Goal: Task Accomplishment & Management: Contribute content

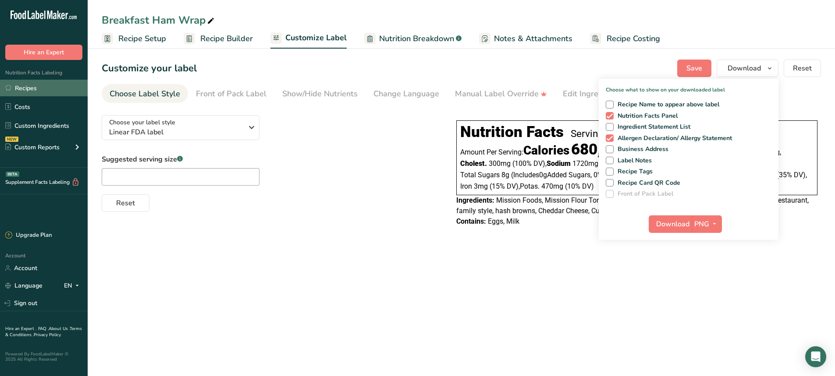
click at [27, 85] on link "Recipes" at bounding box center [44, 88] width 88 height 17
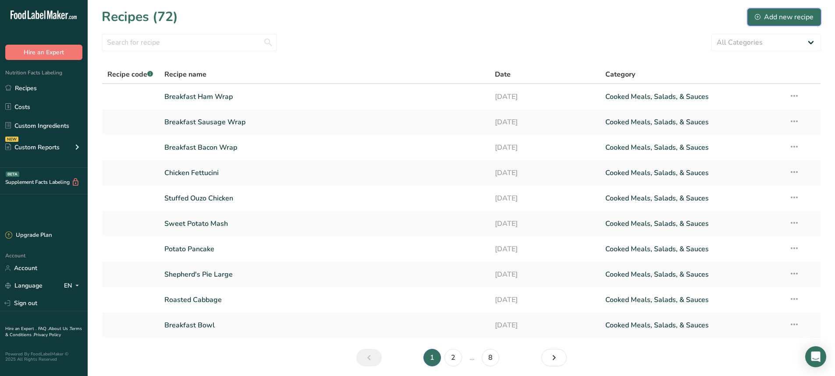
click at [766, 11] on button "Add new recipe" at bounding box center [784, 17] width 74 height 18
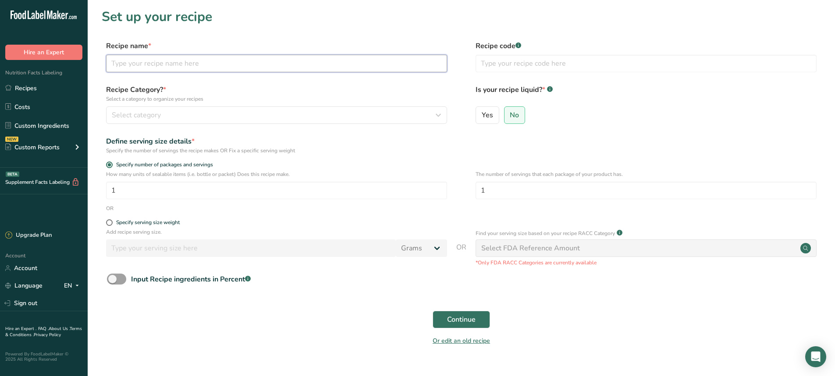
click at [161, 65] on input "text" at bounding box center [276, 64] width 341 height 18
type input "Double Stuffed Potato"
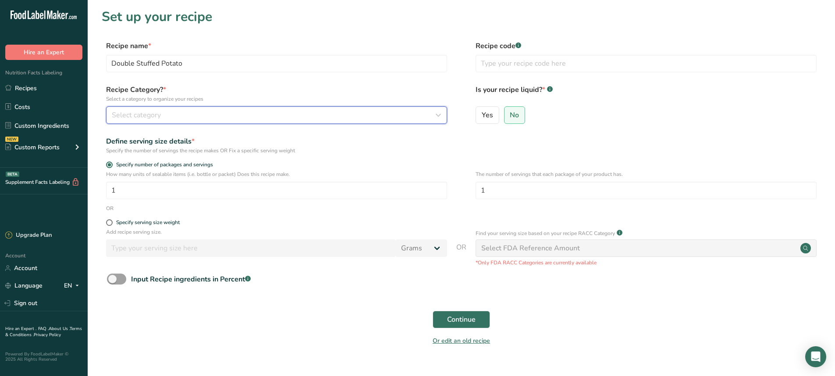
click at [168, 114] on div "Select category" at bounding box center [274, 115] width 324 height 11
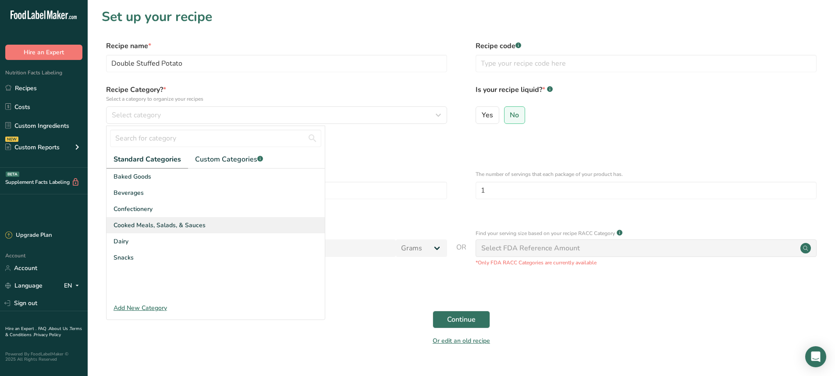
click at [164, 220] on div "Cooked Meals, Salads, & Sauces" at bounding box center [215, 225] width 218 height 16
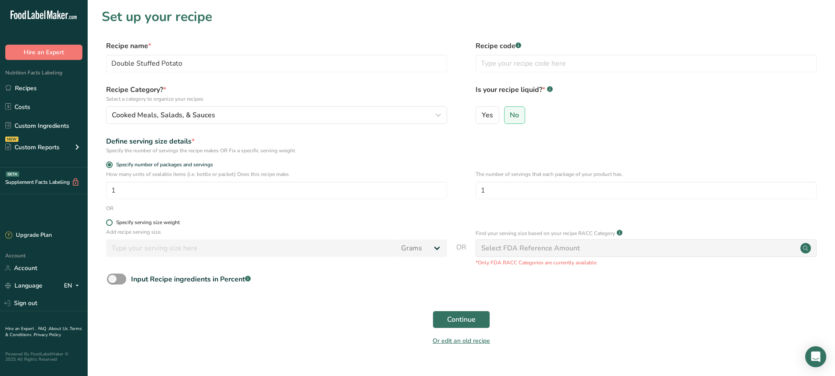
click at [111, 223] on span at bounding box center [109, 223] width 7 height 7
click at [111, 223] on input "Specify serving size weight" at bounding box center [109, 223] width 6 height 6
radio input "true"
radio input "false"
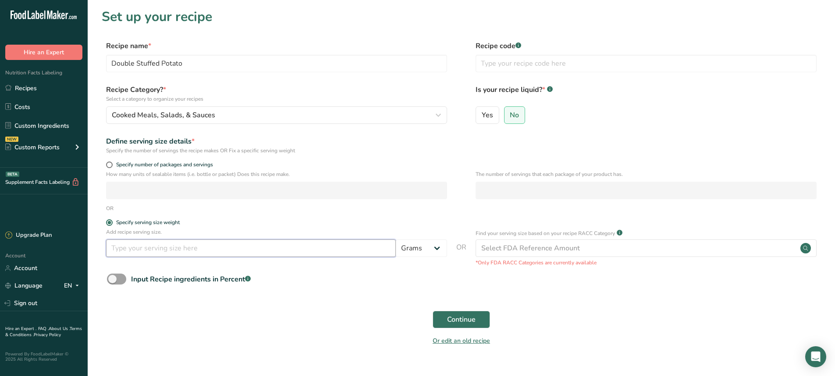
click at [150, 252] on input "number" at bounding box center [251, 249] width 290 height 18
type input "190"
click at [472, 322] on span "Continue" at bounding box center [461, 320] width 28 height 11
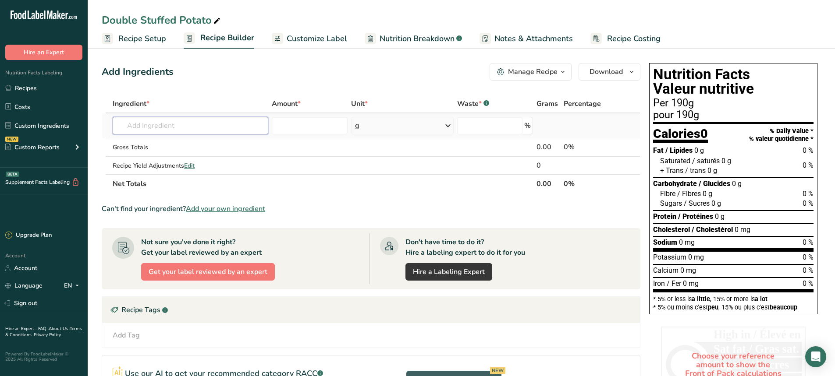
click at [146, 122] on input "text" at bounding box center [191, 126] width 156 height 18
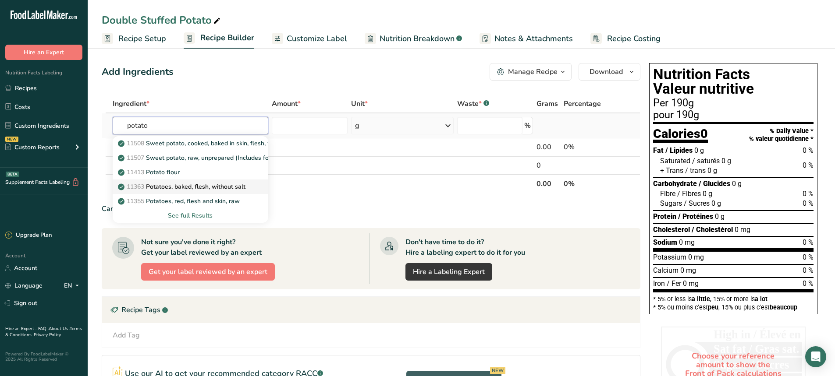
type input "potato"
click at [175, 189] on p "11363 Potatoes, baked, flesh, without salt" at bounding box center [183, 186] width 126 height 9
type input "Potatoes, baked, flesh, without salt"
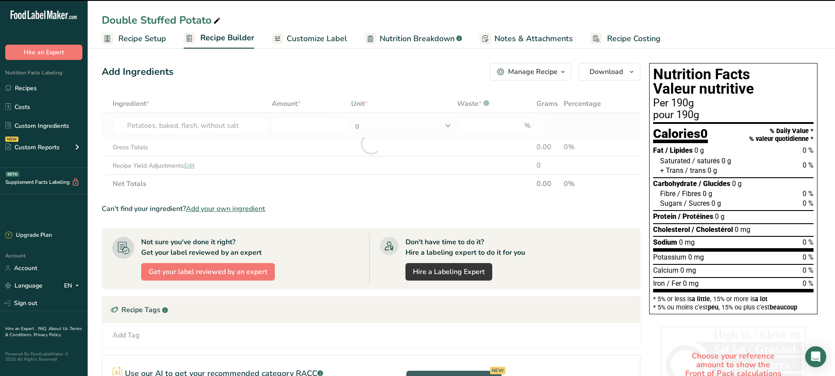
type input "0"
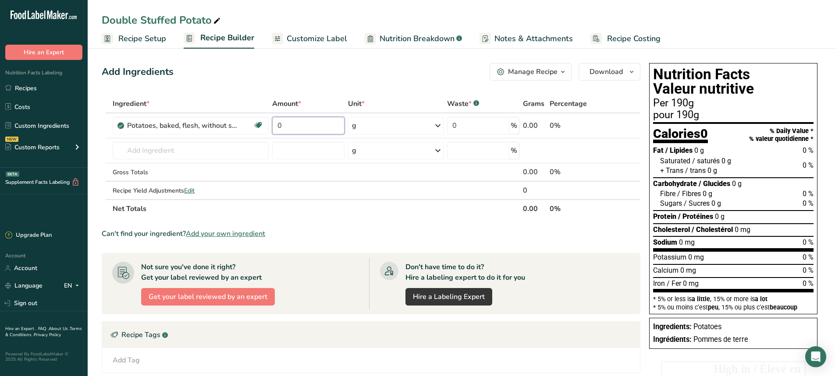
drag, startPoint x: 294, startPoint y: 126, endPoint x: 269, endPoint y: 127, distance: 24.5
click at [269, 127] on tr "Potatoes, baked, flesh, without salt Source of Antioxidants Dairy free Gluten f…" at bounding box center [371, 126] width 538 height 25
type input "250"
click at [171, 149] on div "Ingredient * Amount * Unit * Waste * .a-a{fill:#347362;}.b-a{fill:#fff;} Grams …" at bounding box center [371, 157] width 539 height 124
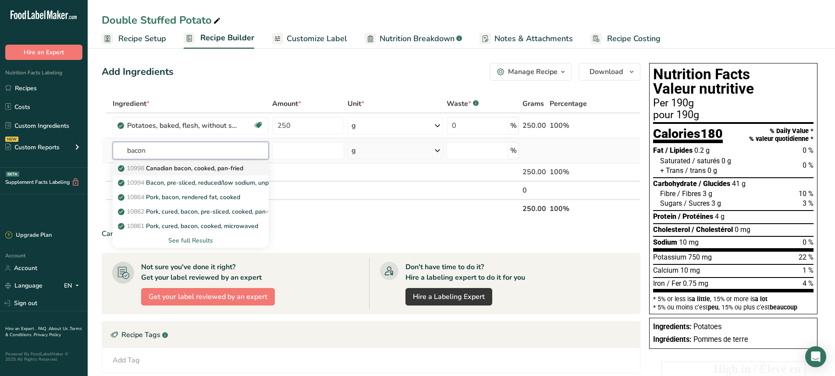
type input "bacon"
click at [222, 170] on p "10998 Canadian bacon, cooked, pan-fried" at bounding box center [182, 168] width 124 height 9
type input "Canadian bacon, cooked, pan-fried"
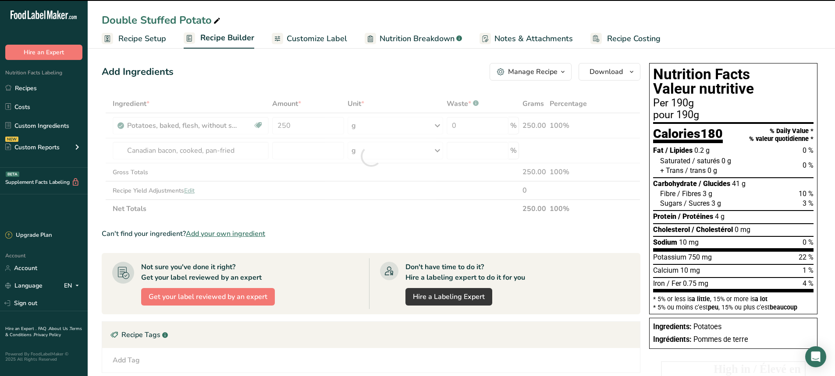
type input "0"
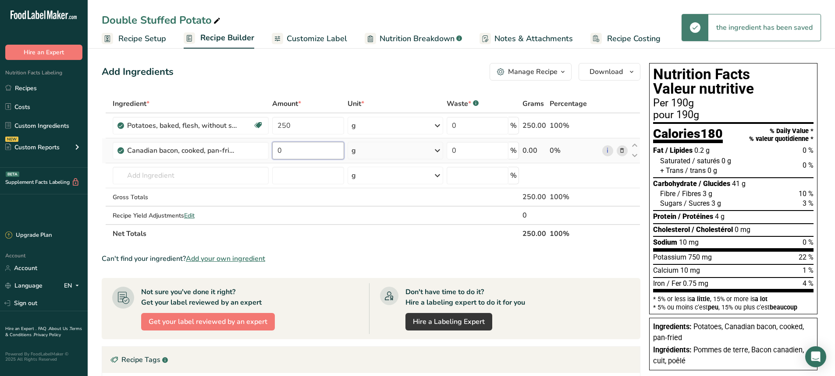
click at [294, 153] on input "0" at bounding box center [308, 151] width 72 height 18
drag, startPoint x: 294, startPoint y: 153, endPoint x: 273, endPoint y: 153, distance: 21.5
click at [273, 153] on input "0" at bounding box center [308, 151] width 72 height 18
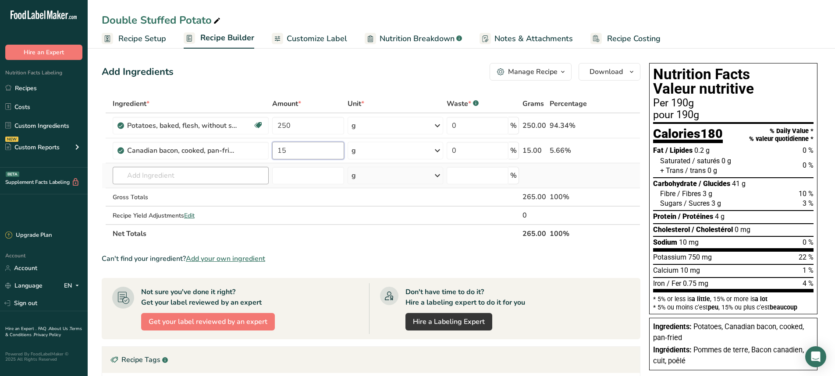
type input "15"
click at [169, 180] on div "Ingredient * Amount * Unit * Waste * .a-a{fill:#347362;}.b-a{fill:#fff;} Grams …" at bounding box center [371, 169] width 539 height 149
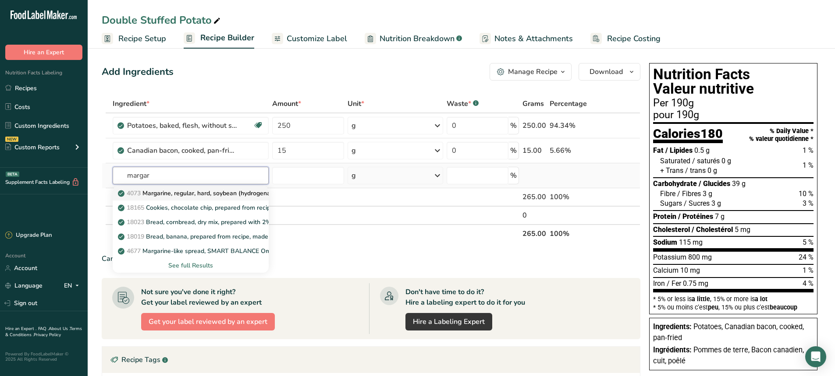
type input "margar"
click at [175, 195] on p "4073 Margarine, regular, hard, soybean (hydrogenated)" at bounding box center [201, 193] width 162 height 9
type input "Margarine, regular, hard, soybean (hydrogenated)"
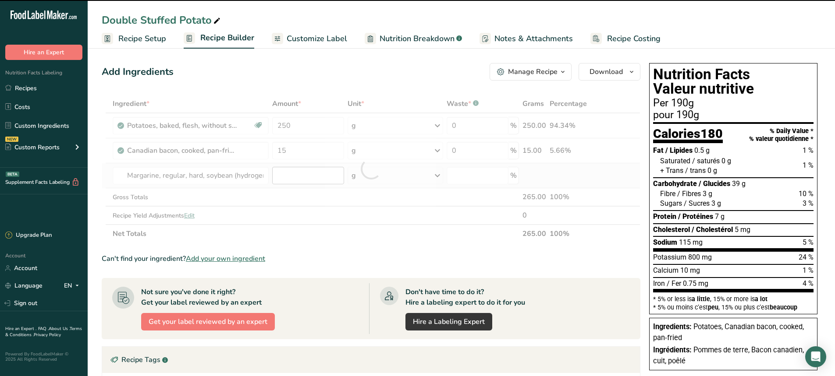
type input "0"
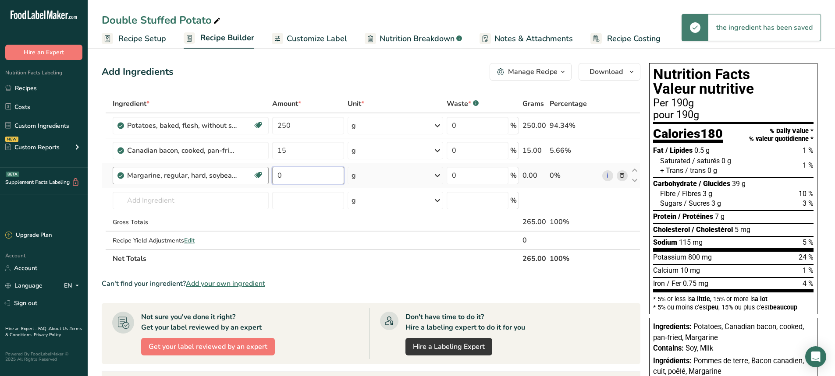
drag, startPoint x: 300, startPoint y: 174, endPoint x: 268, endPoint y: 177, distance: 32.6
click at [268, 177] on tr "Margarine, regular, hard, soybean (hydrogenated) Gluten free Vegetarian Soy fre…" at bounding box center [371, 175] width 538 height 25
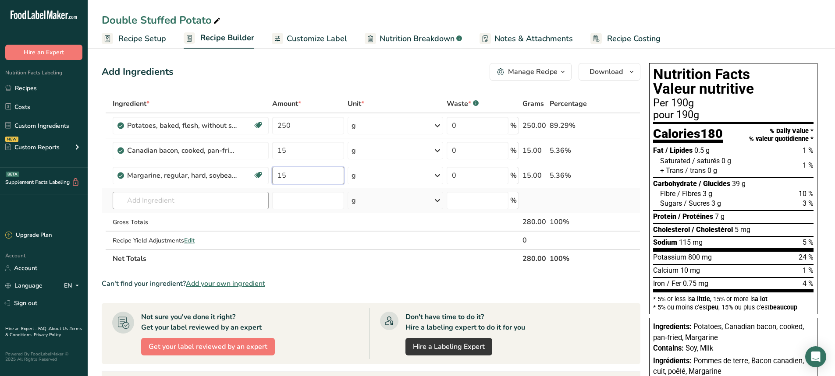
type input "15"
click at [143, 202] on div "Ingredient * Amount * Unit * Waste * .a-a{fill:#347362;}.b-a{fill:#fff;} Grams …" at bounding box center [371, 182] width 539 height 174
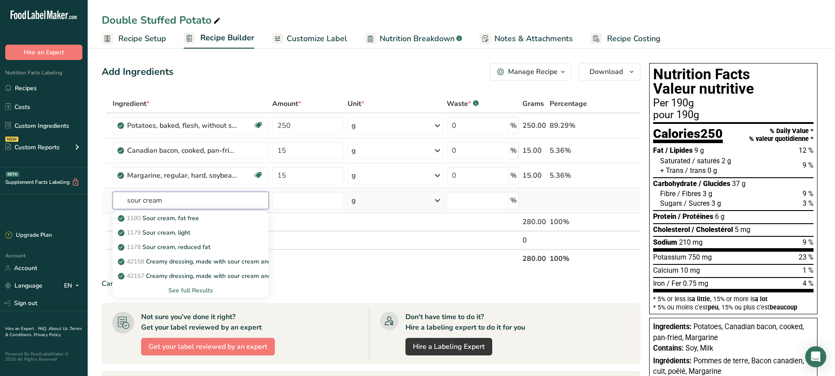
type input "sour cream"
click at [183, 293] on div "See full Results" at bounding box center [191, 290] width 142 height 9
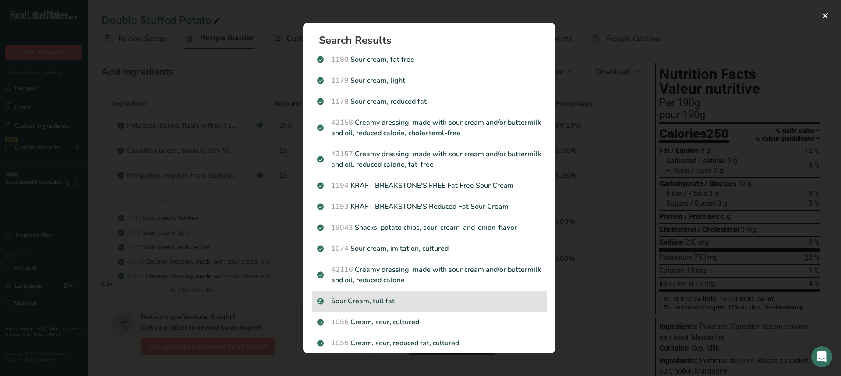
click at [383, 301] on p "Sour Cream, full fat" at bounding box center [429, 301] width 224 height 11
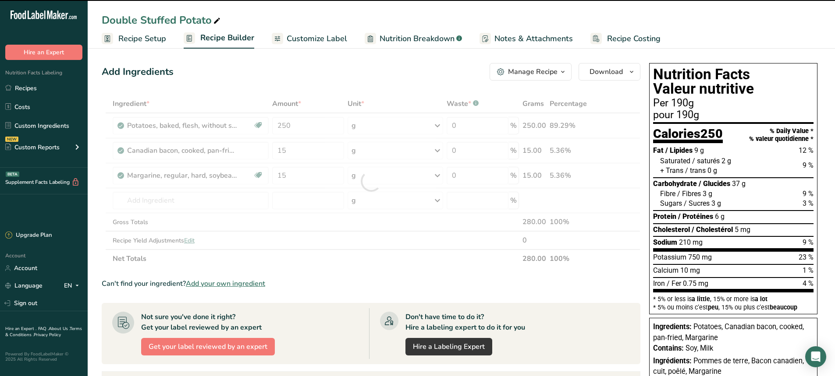
type input "0"
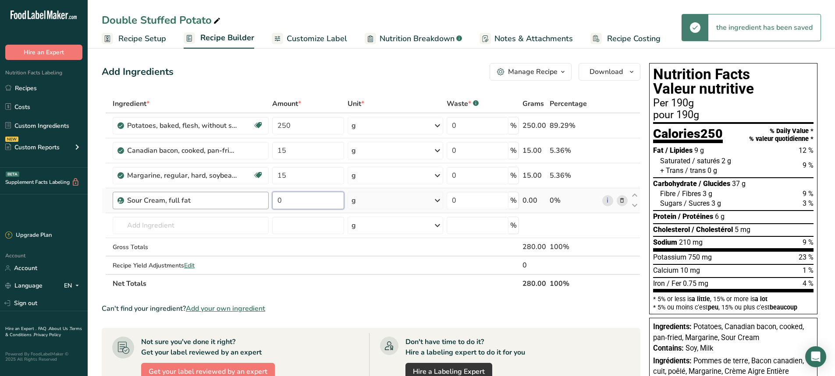
drag, startPoint x: 287, startPoint y: 201, endPoint x: 260, endPoint y: 202, distance: 27.6
click at [260, 202] on tr "Sour Cream, full fat 0 g Weight Units g kg mg See more Volume Units l Volume un…" at bounding box center [371, 200] width 538 height 25
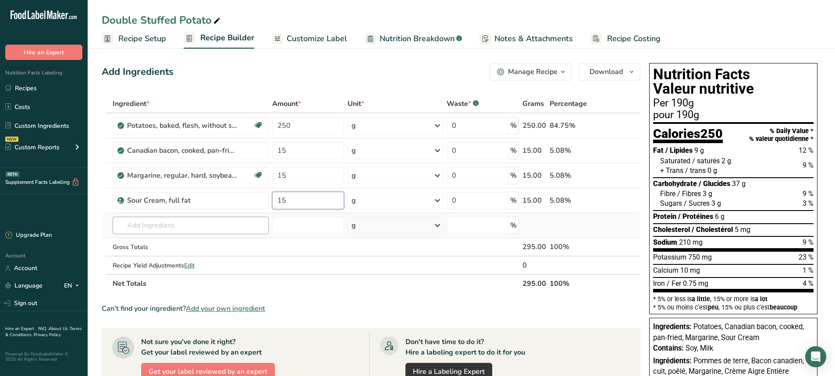
type input "15"
click at [188, 226] on div "Ingredient * Amount * Unit * Waste * .a-a{fill:#347362;}.b-a{fill:#fff;} Grams …" at bounding box center [371, 194] width 539 height 199
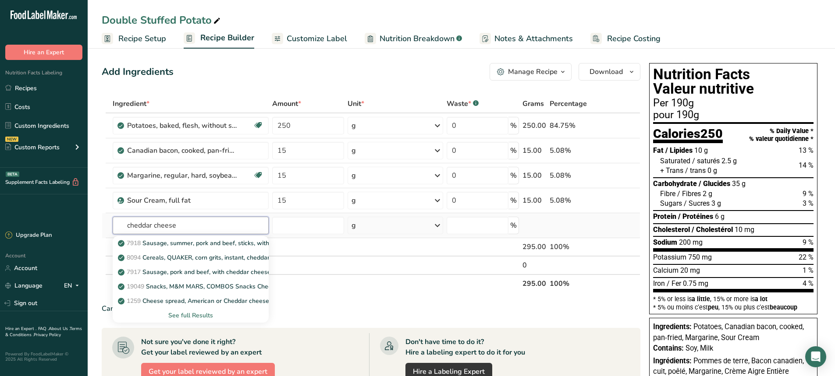
type input "cheddar cheese"
click at [192, 314] on div "See full Results" at bounding box center [191, 315] width 142 height 9
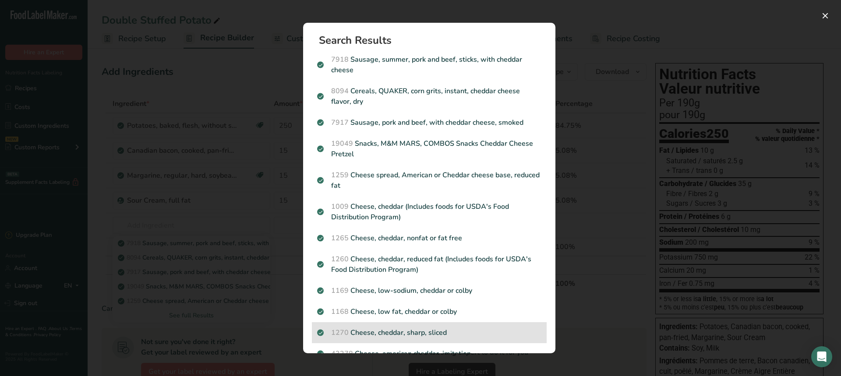
click at [403, 330] on p "1270 Cheese, cheddar, sharp, sliced" at bounding box center [429, 333] width 224 height 11
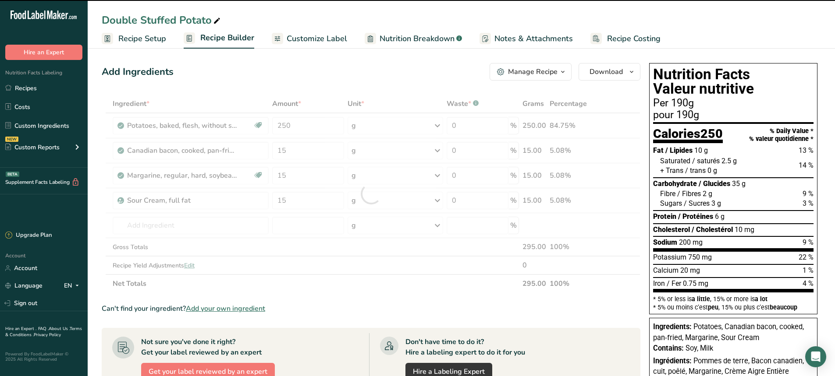
type input "0"
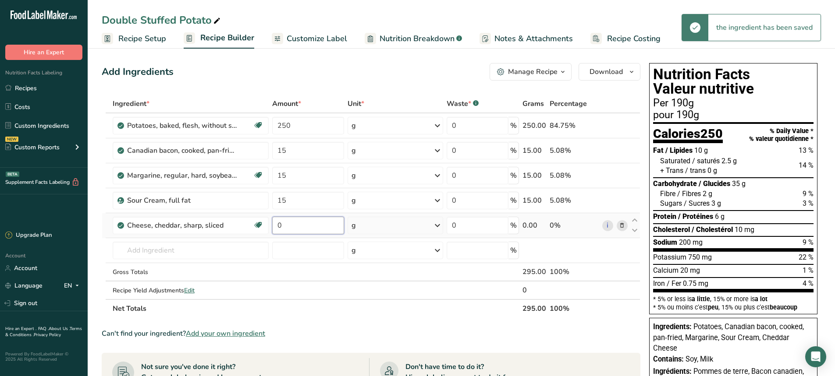
drag, startPoint x: 295, startPoint y: 229, endPoint x: 273, endPoint y: 230, distance: 21.9
click at [273, 230] on input "0" at bounding box center [308, 226] width 72 height 18
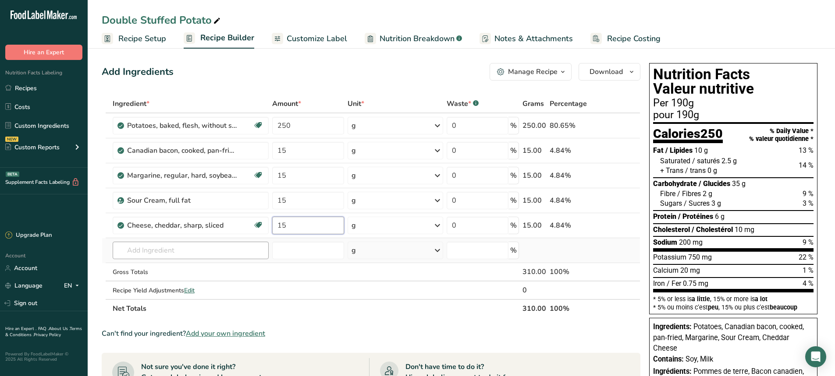
type input "15"
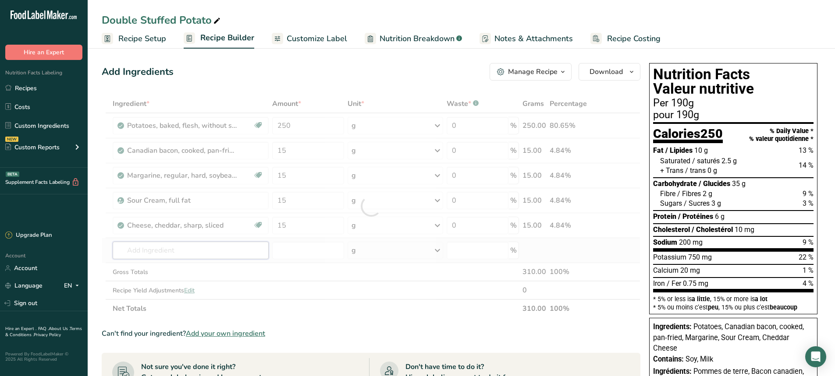
click at [160, 247] on div "Ingredient * Amount * Unit * Waste * .a-a{fill:#347362;}.b-a{fill:#fff;} Grams …" at bounding box center [371, 206] width 539 height 223
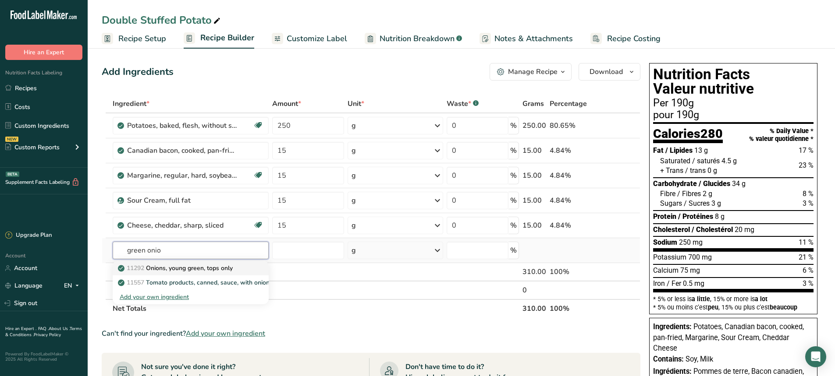
type input "green onio"
click at [177, 270] on p "11292 Onions, young green, tops only" at bounding box center [176, 268] width 113 height 9
type input "Onions, young green, tops only"
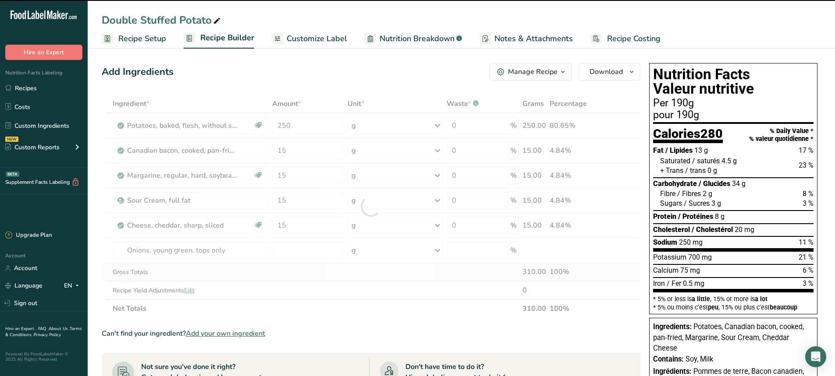
type input "0"
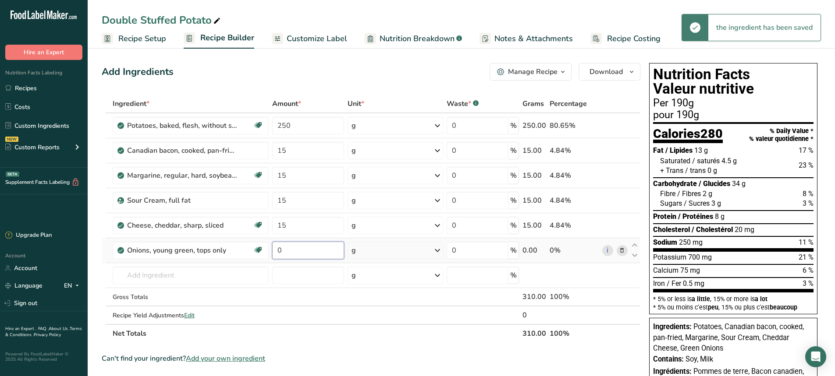
drag, startPoint x: 287, startPoint y: 253, endPoint x: 272, endPoint y: 255, distance: 16.0
click at [272, 255] on input "0" at bounding box center [308, 251] width 72 height 18
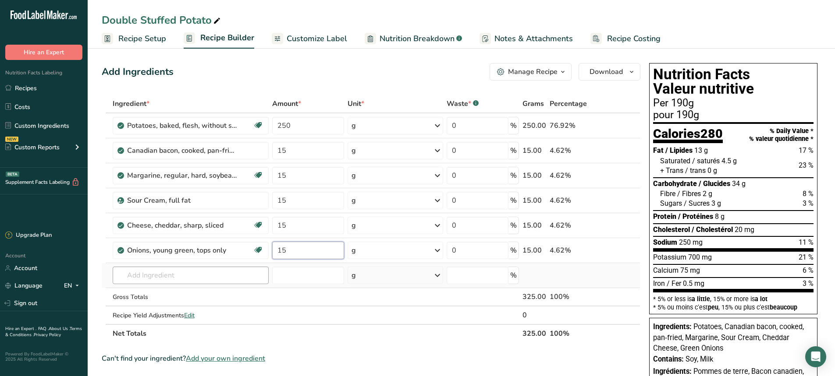
type input "15"
click at [179, 275] on div "Ingredient * Amount * Unit * Waste * .a-a{fill:#347362;}.b-a{fill:#fff;} Grams …" at bounding box center [371, 219] width 539 height 248
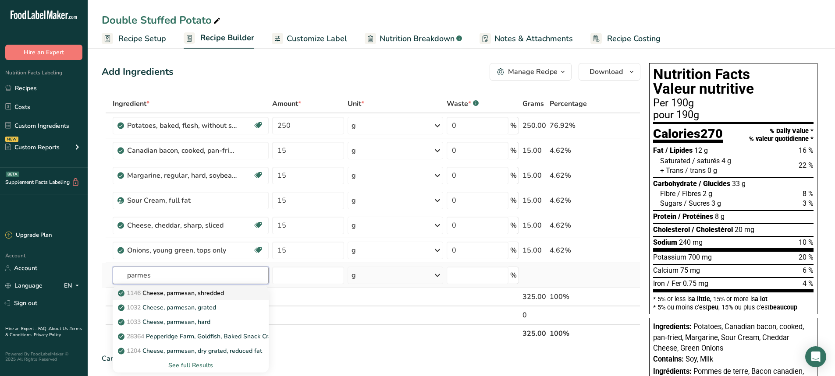
type input "parmes"
click at [173, 298] on link "1146 Cheese, parmesan, shredded" at bounding box center [191, 293] width 156 height 14
type input "Cheese, parmesan, shredded"
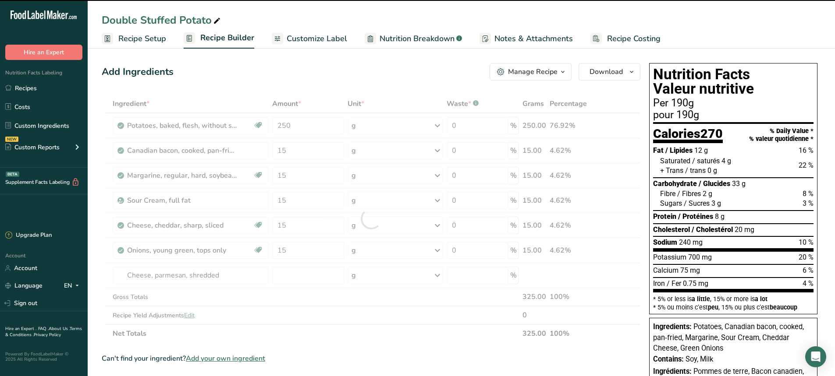
type input "0"
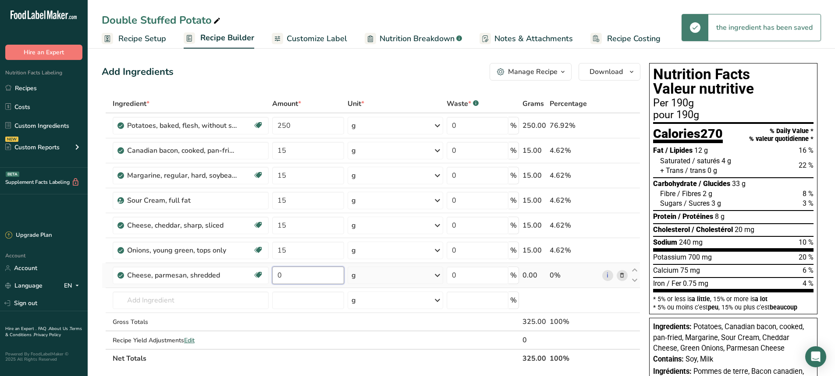
drag, startPoint x: 283, startPoint y: 273, endPoint x: 274, endPoint y: 280, distance: 10.6
click at [274, 280] on input "0" at bounding box center [308, 276] width 72 height 18
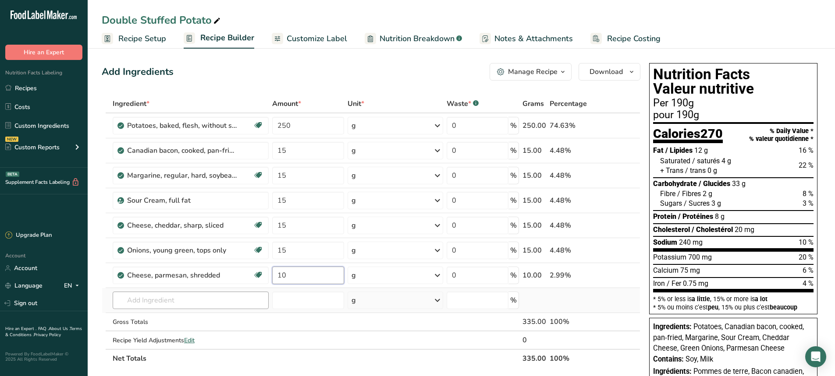
type input "10"
click at [180, 304] on div "Ingredient * Amount * Unit * Waste * .a-a{fill:#347362;}.b-a{fill:#fff;} Grams …" at bounding box center [371, 231] width 539 height 273
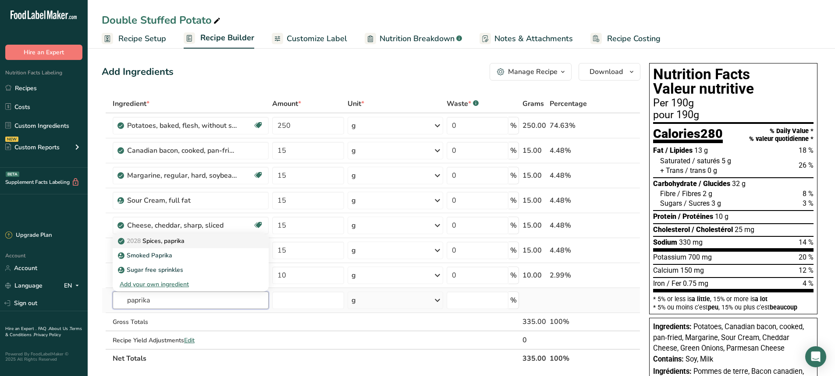
type input "paprika"
click at [181, 245] on p "2028 Spices, paprika" at bounding box center [152, 241] width 65 height 9
type input "Spices, paprika"
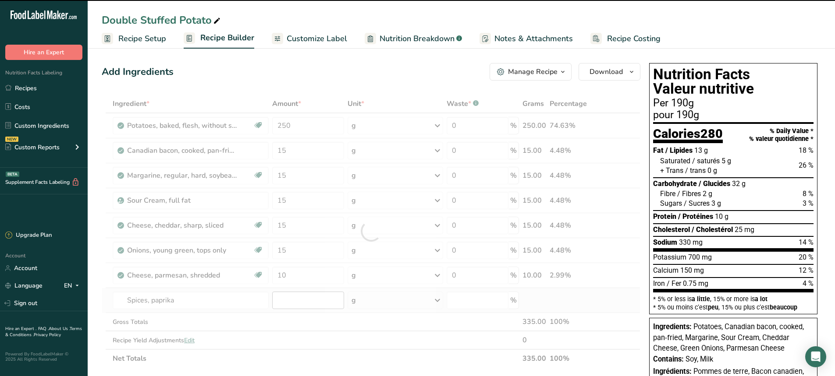
type input "0"
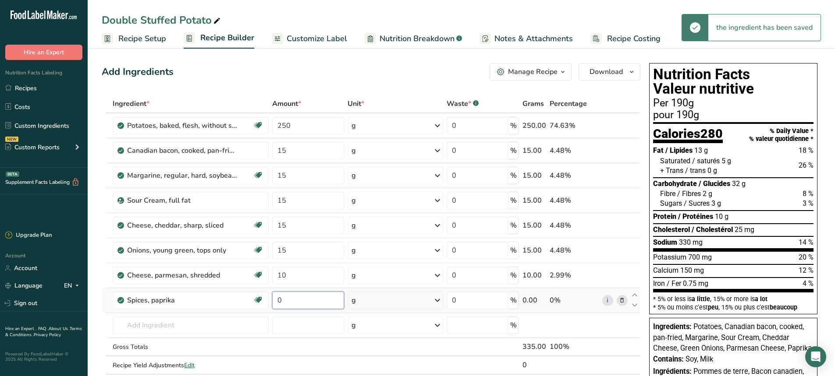
click at [285, 302] on input "0" at bounding box center [308, 301] width 72 height 18
drag, startPoint x: 285, startPoint y: 302, endPoint x: 275, endPoint y: 302, distance: 10.1
click at [275, 302] on input "0" at bounding box center [308, 301] width 72 height 18
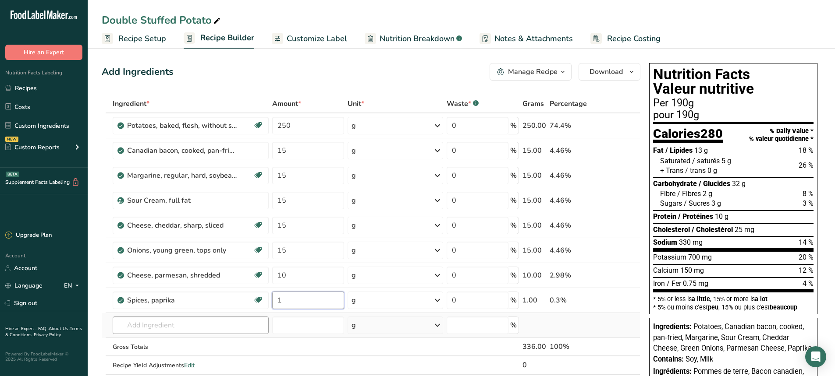
type input "1"
click at [150, 324] on div "Ingredient * Amount * Unit * Waste * .a-a{fill:#347362;}.b-a{fill:#fff;} Grams …" at bounding box center [371, 244] width 539 height 298
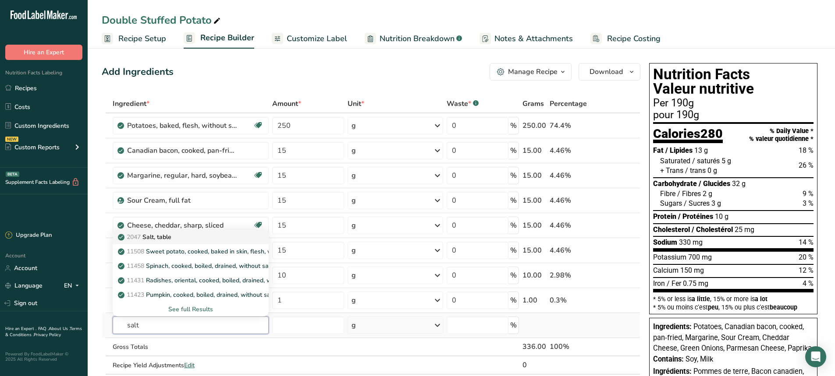
type input "salt"
click at [156, 239] on p "2047 Salt, table" at bounding box center [146, 237] width 52 height 9
type input "Salt, table"
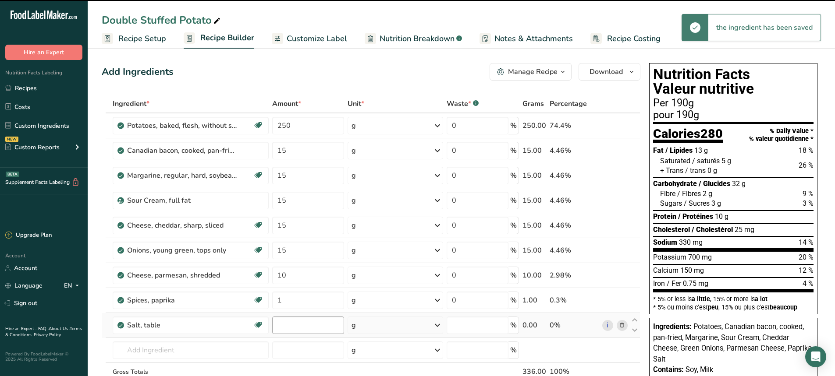
type input "0"
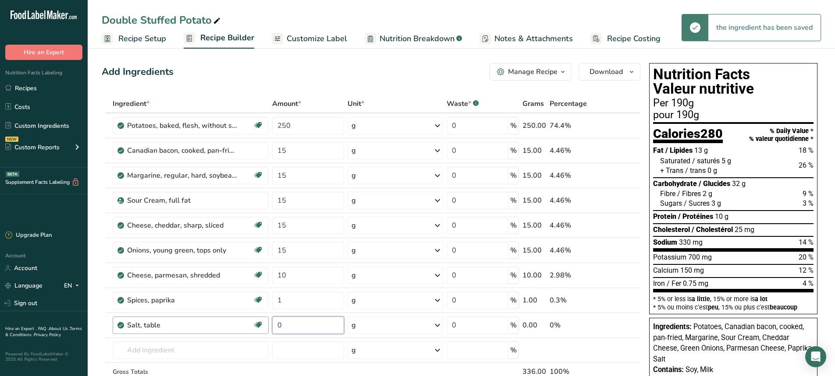
drag, startPoint x: 294, startPoint y: 329, endPoint x: 248, endPoint y: 328, distance: 45.6
click at [248, 328] on tr "Salt, table Dairy free Gluten free Vegan Vegetarian Soy free 0 g Portions 1 tsp…" at bounding box center [371, 325] width 538 height 25
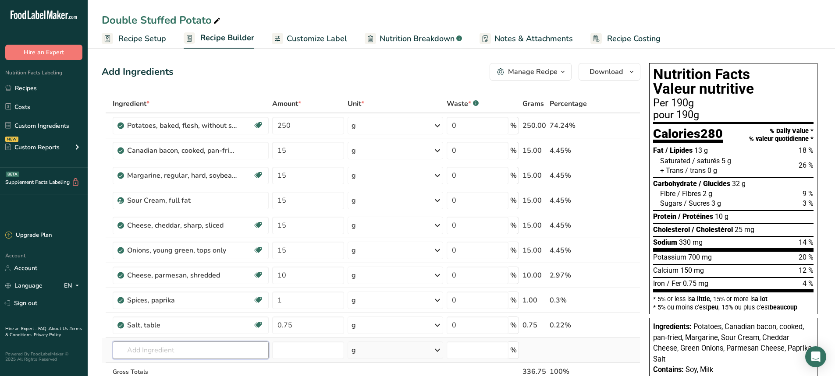
click at [156, 350] on div "Ingredient * Amount * Unit * Waste * .a-a{fill:#347362;}.b-a{fill:#fff;} Grams …" at bounding box center [371, 256] width 539 height 323
click at [299, 322] on input "0.75" at bounding box center [308, 326] width 72 height 18
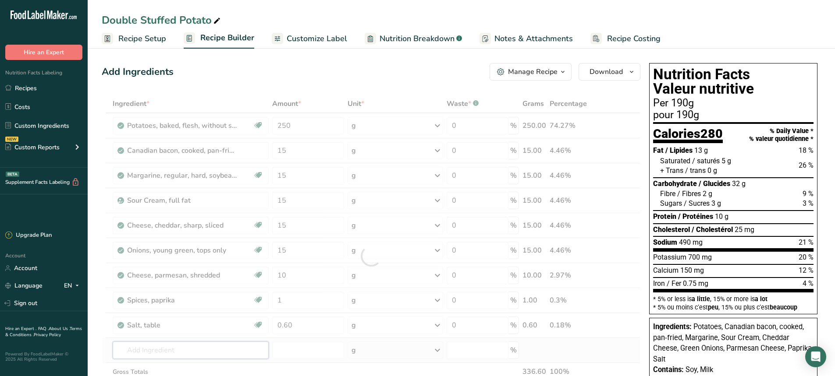
click at [187, 356] on div "Ingredient * Amount * Unit * Waste * .a-a{fill:#347362;}.b-a{fill:#fff;} Grams …" at bounding box center [371, 256] width 539 height 323
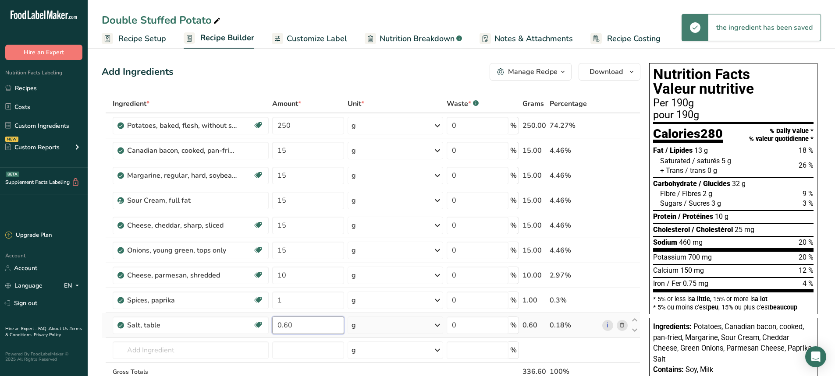
click at [294, 326] on input "0.60" at bounding box center [308, 326] width 72 height 18
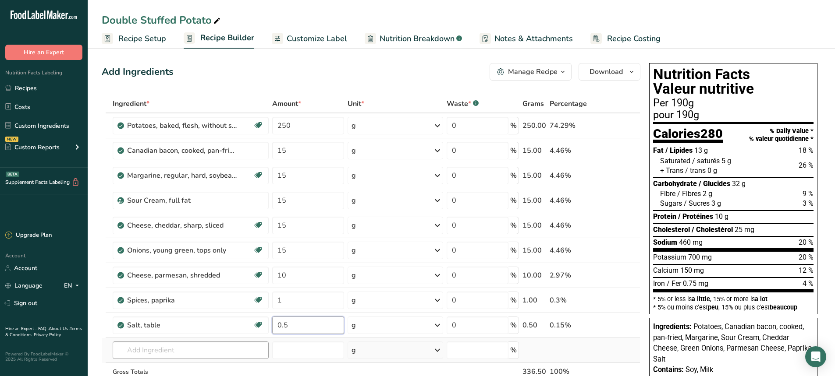
type input "0.5"
click at [164, 353] on div "Ingredient * Amount * Unit * Waste * .a-a{fill:#347362;}.b-a{fill:#fff;} Grams …" at bounding box center [371, 256] width 539 height 323
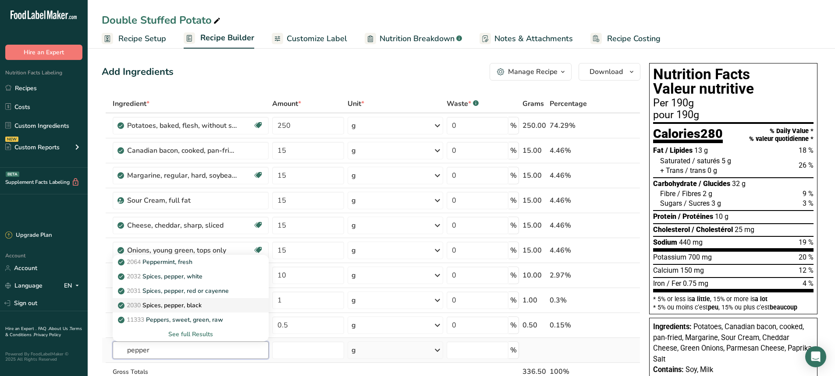
type input "pepper"
click at [186, 305] on p "2030 Spices, pepper, black" at bounding box center [161, 305] width 82 height 9
type input "Spices, pepper, black"
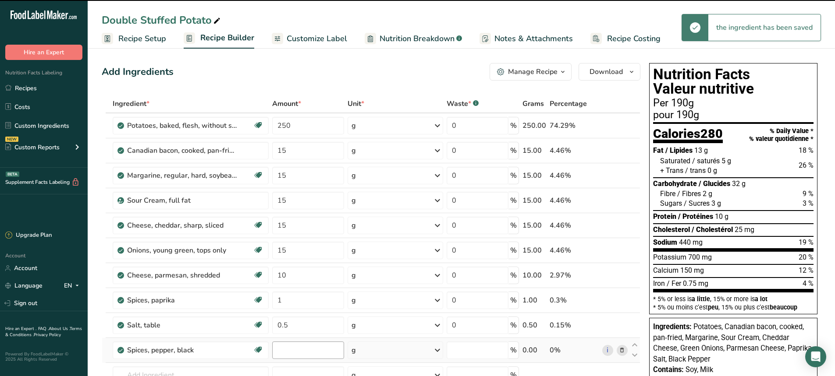
type input "0"
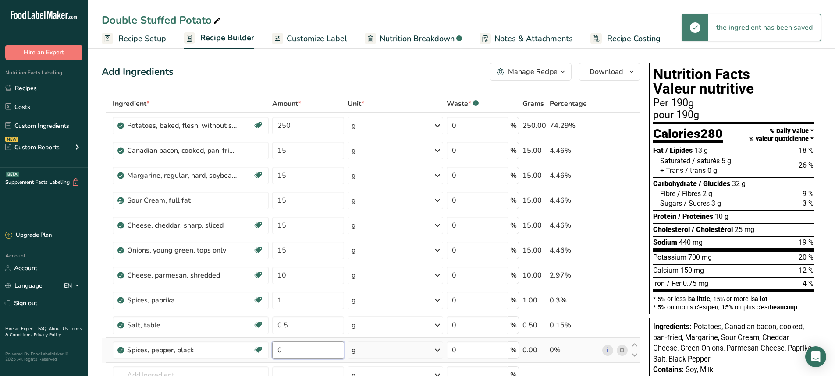
click at [305, 351] on input "0" at bounding box center [308, 351] width 72 height 18
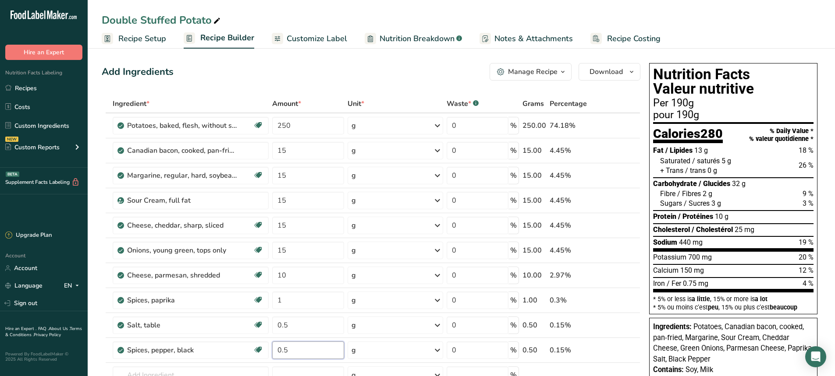
type input "0.5"
click at [355, 63] on div "Add Ingredients Manage Recipe Delete Recipe Duplicate Recipe Scale Recipe Save …" at bounding box center [371, 72] width 539 height 18
click at [289, 201] on input "15" at bounding box center [308, 201] width 72 height 18
type input "1"
type input "20"
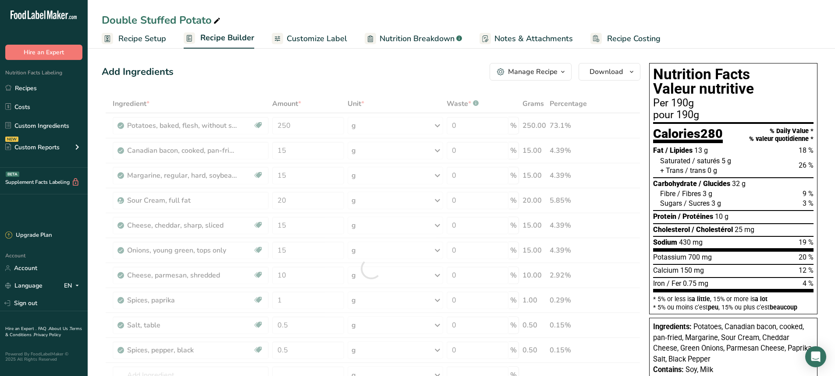
click at [363, 71] on div "Add Ingredients Manage Recipe Delete Recipe Duplicate Recipe Scale Recipe Save …" at bounding box center [371, 72] width 539 height 18
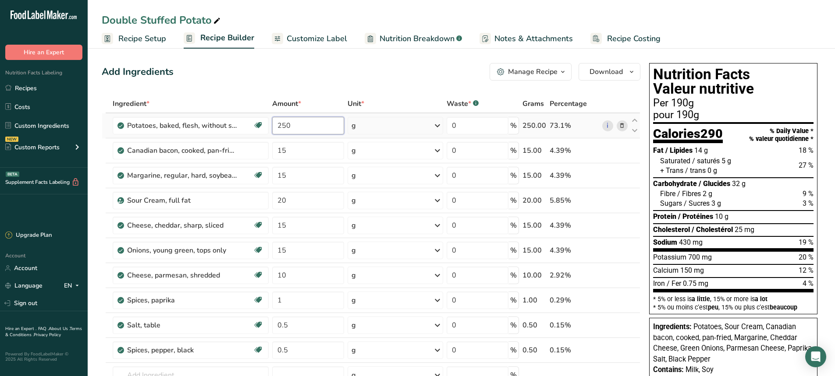
click at [295, 129] on input "250" at bounding box center [308, 126] width 72 height 18
type input "288"
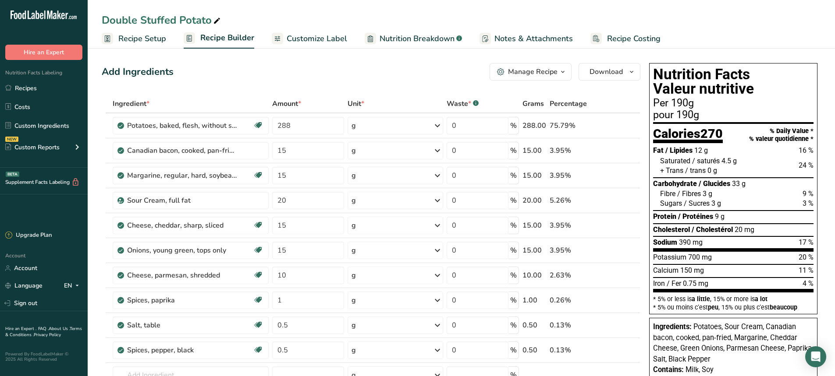
click at [321, 36] on span "Customize Label" at bounding box center [317, 39] width 60 height 12
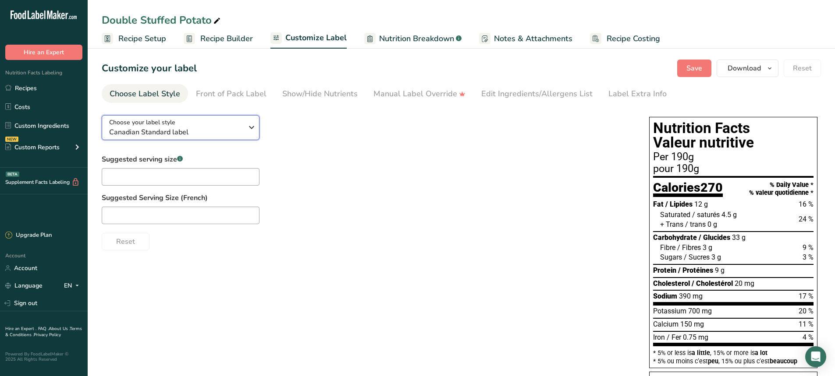
click at [181, 133] on span "Canadian Standard label" at bounding box center [176, 132] width 134 height 11
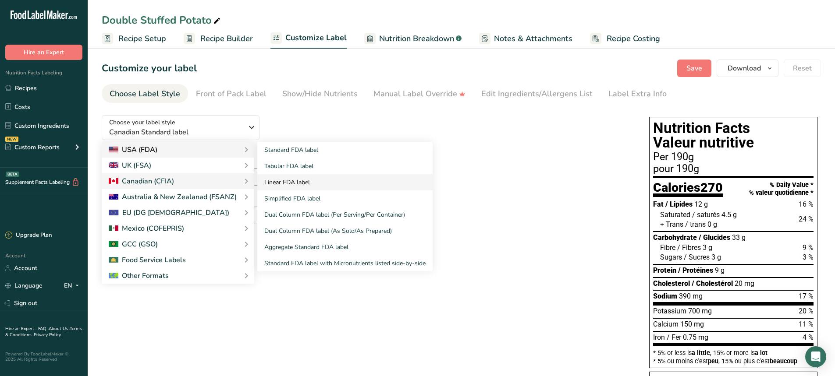
click at [307, 177] on link "Linear FDA label" at bounding box center [344, 182] width 175 height 16
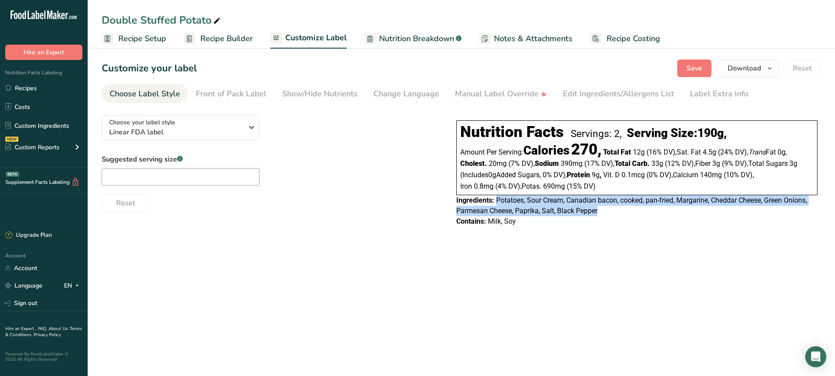
drag, startPoint x: 497, startPoint y: 202, endPoint x: 603, endPoint y: 211, distance: 106.8
click at [603, 211] on div "Ingredients: Potatoes, Sour Cream, Canadian bacon, cooked, pan-fried, Margarine…" at bounding box center [636, 205] width 361 height 21
copy span "Potatoes, Sour Cream, Canadian bacon, cooked, pan-fried, Margarine, Cheddar Che…"
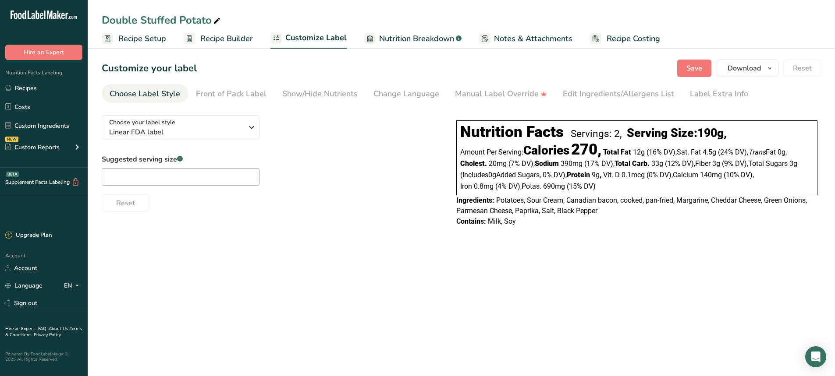
click at [339, 256] on main "Double Stuffed Potato Recipe Setup Recipe Builder Customize Label Nutrition Bre…" at bounding box center [417, 188] width 835 height 376
click at [741, 67] on span "Download" at bounding box center [743, 68] width 33 height 11
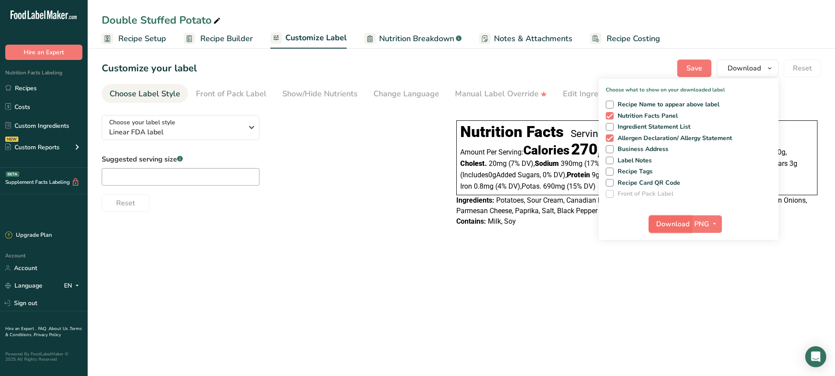
click at [680, 226] on span "Download" at bounding box center [672, 224] width 33 height 11
click at [459, 277] on main "Double Stuffed Potato Recipe Setup Recipe Builder Customize Label Nutrition Bre…" at bounding box center [417, 188] width 835 height 376
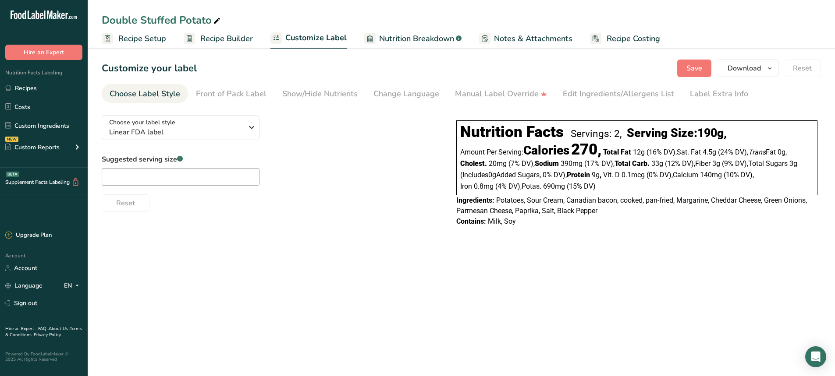
click at [226, 40] on span "Recipe Builder" at bounding box center [226, 39] width 53 height 12
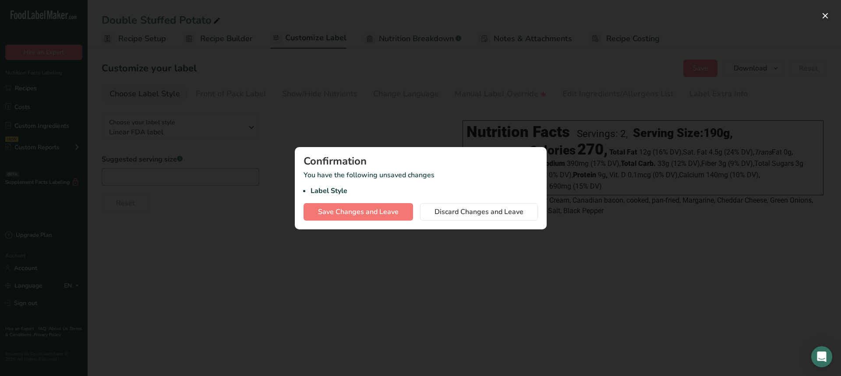
click at [232, 216] on div at bounding box center [420, 188] width 841 height 376
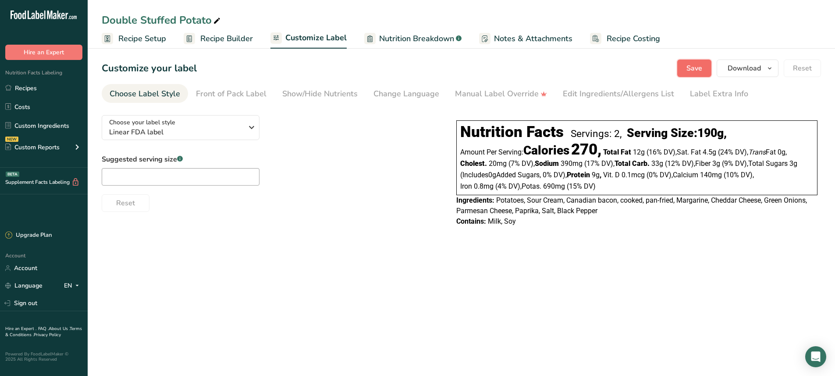
click at [698, 70] on span "Save" at bounding box center [694, 68] width 16 height 11
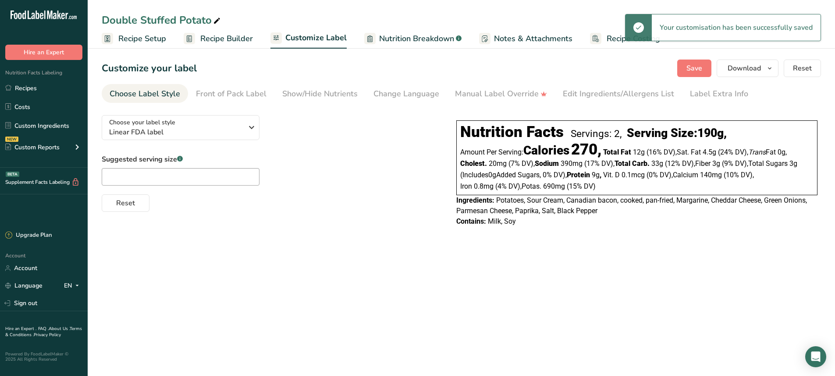
click at [210, 37] on span "Recipe Builder" at bounding box center [226, 39] width 53 height 12
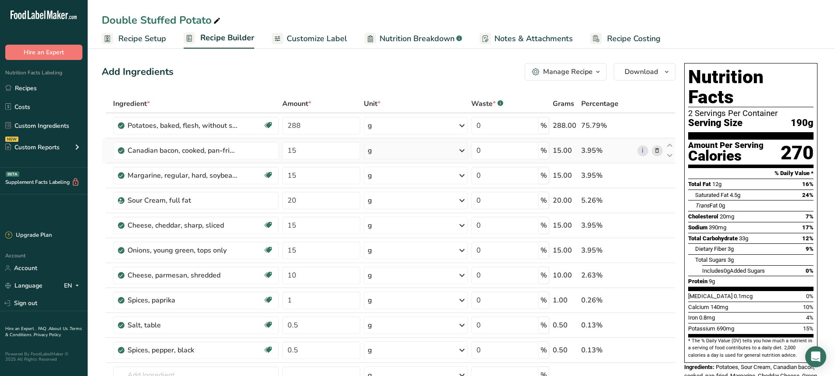
click at [658, 150] on icon at bounding box center [657, 150] width 6 height 9
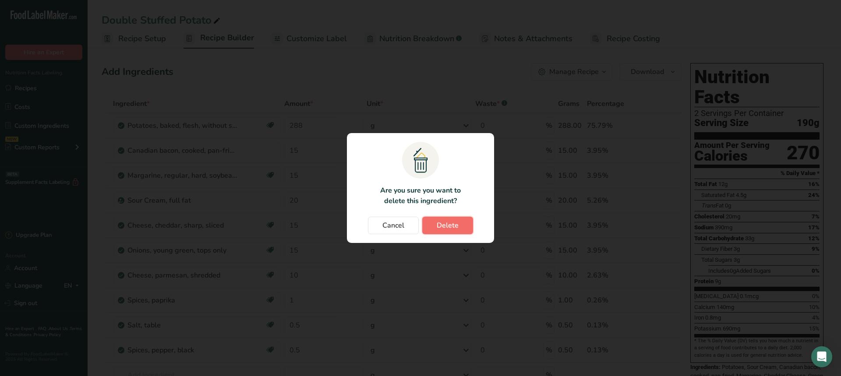
click at [465, 226] on button "Delete" at bounding box center [447, 226] width 51 height 18
type input "20"
type input "15"
type input "10"
type input "1"
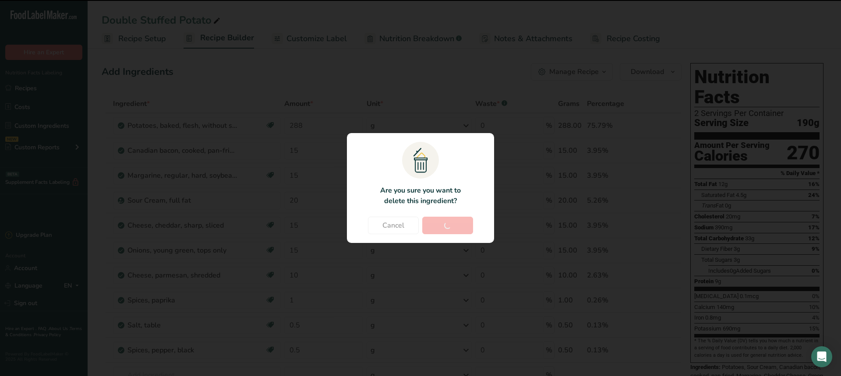
type input "0.5"
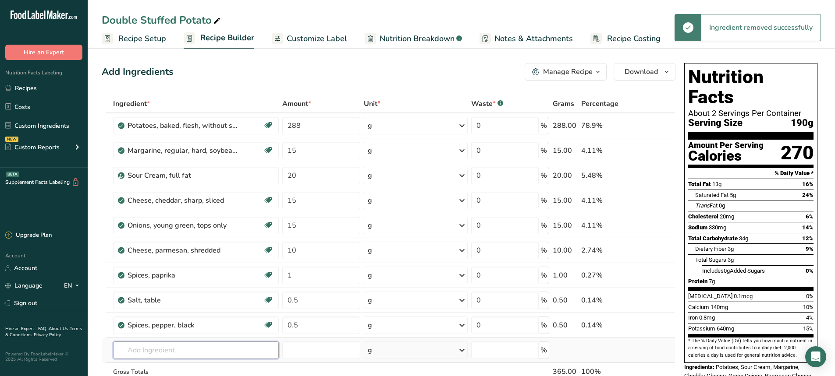
click at [184, 354] on input "text" at bounding box center [196, 351] width 166 height 18
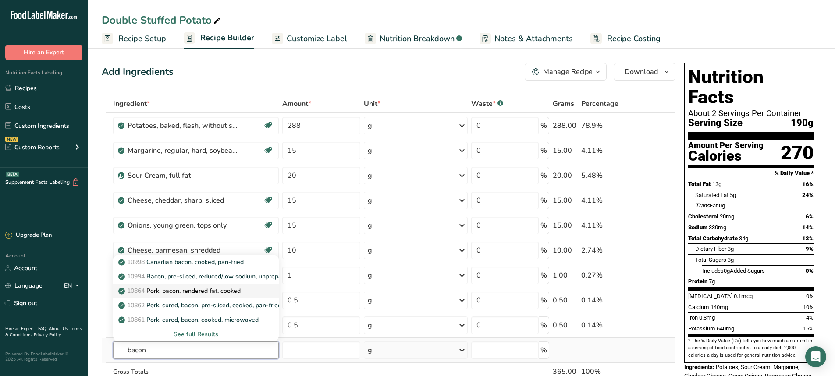
type input "bacon"
click at [195, 291] on p "10864 Pork, bacon, rendered fat, cooked" at bounding box center [180, 291] width 121 height 9
type input "Pork, bacon, rendered fat, cooked"
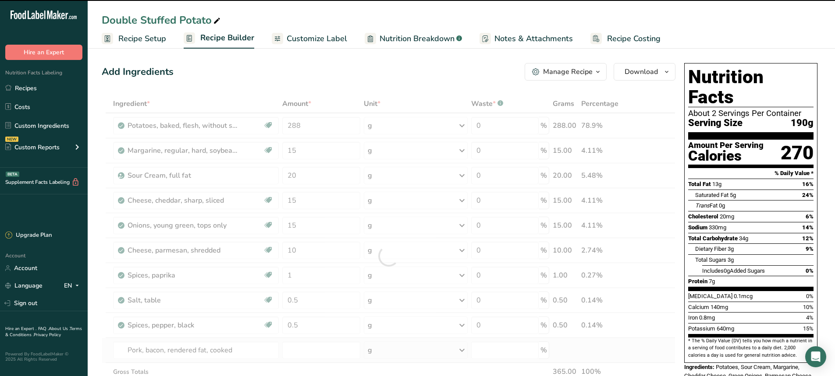
type input "0"
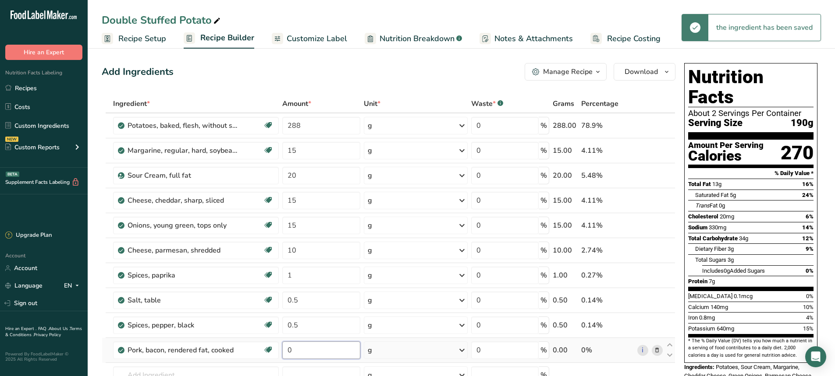
click at [291, 353] on input "0" at bounding box center [321, 351] width 78 height 18
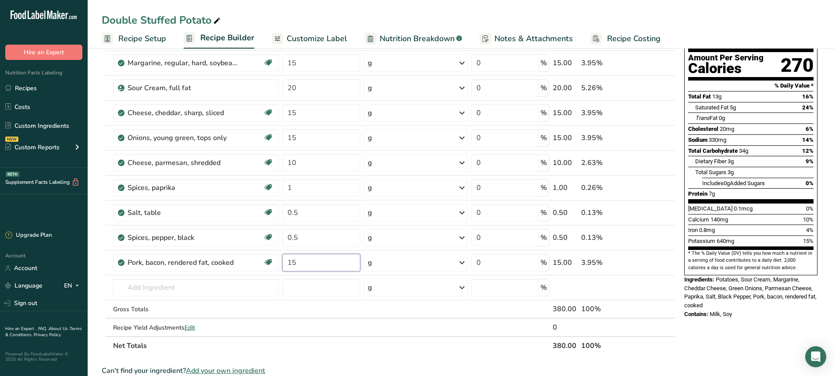
type input "15"
click at [721, 337] on div "Nutrition Facts About 2 Servings Per Container Serving Size 190g Amount Per Ser…" at bounding box center [751, 307] width 140 height 670
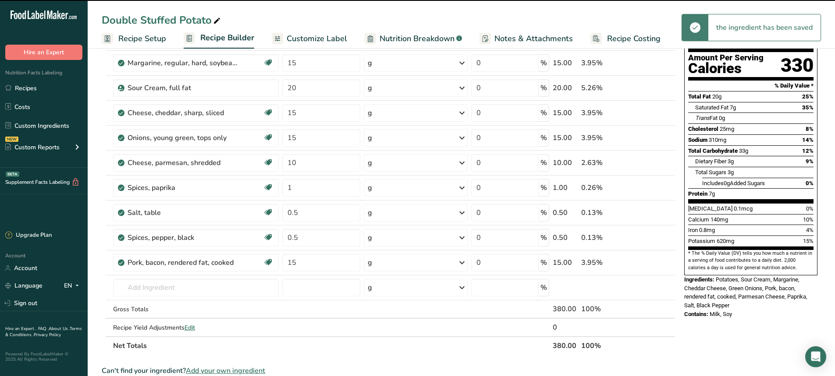
scroll to position [0, 0]
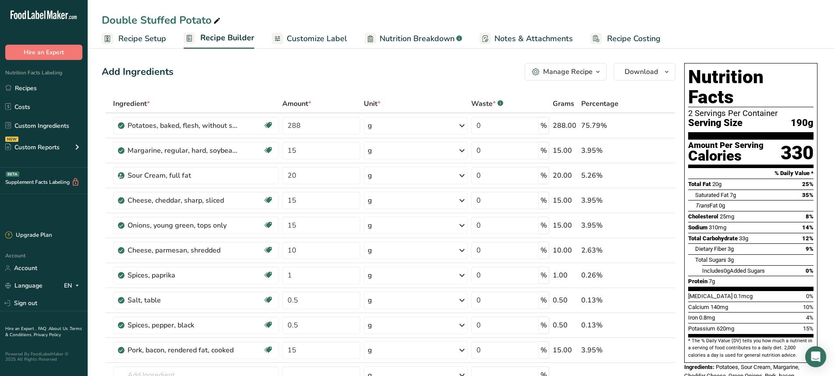
click at [307, 39] on span "Customize Label" at bounding box center [317, 39] width 60 height 12
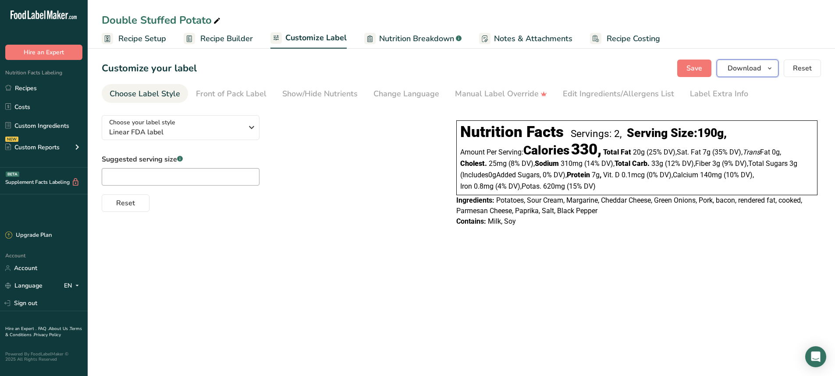
click at [738, 73] on span "Download" at bounding box center [743, 68] width 33 height 11
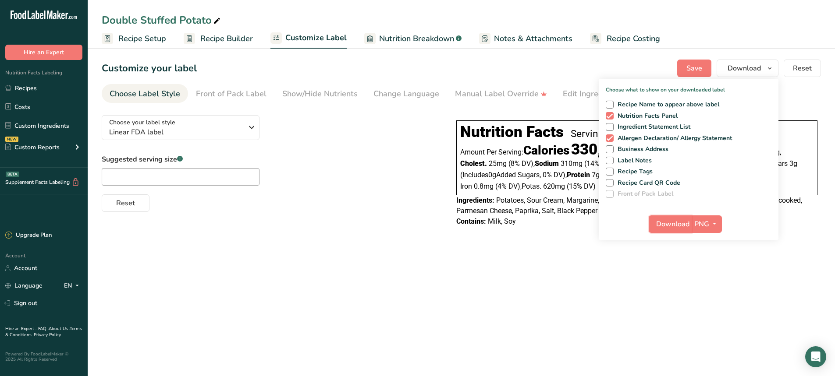
click at [682, 228] on span "Download" at bounding box center [672, 224] width 33 height 11
click at [583, 338] on main "Double Stuffed Potato Recipe Setup Recipe Builder Customize Label Nutrition Bre…" at bounding box center [417, 188] width 835 height 376
